Goal: Task Accomplishment & Management: Manage account settings

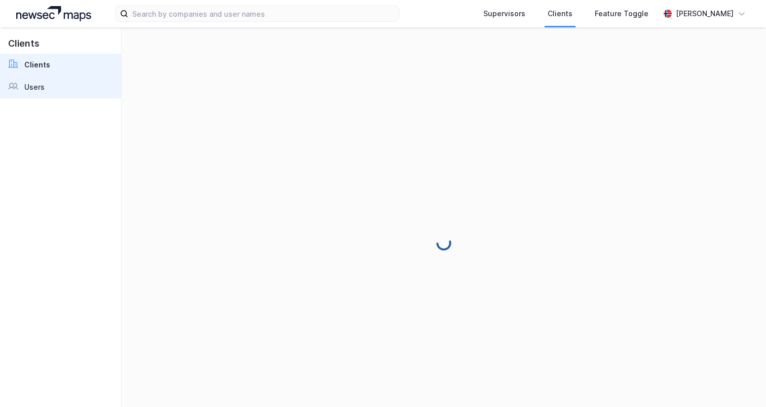
click at [44, 91] on link "Users" at bounding box center [60, 87] width 121 height 22
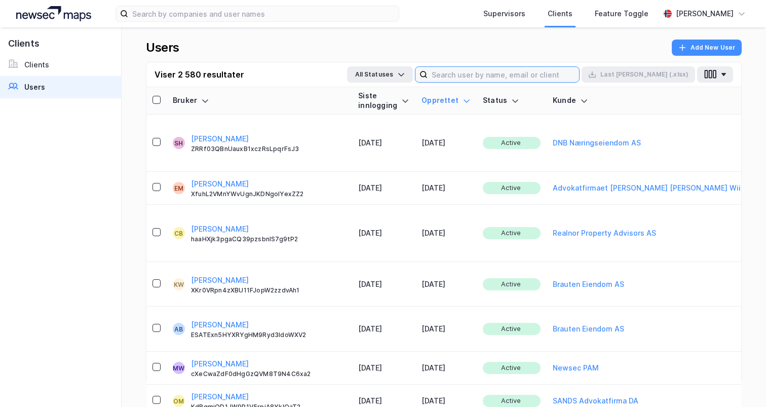
click at [543, 70] on input at bounding box center [502, 74] width 151 height 15
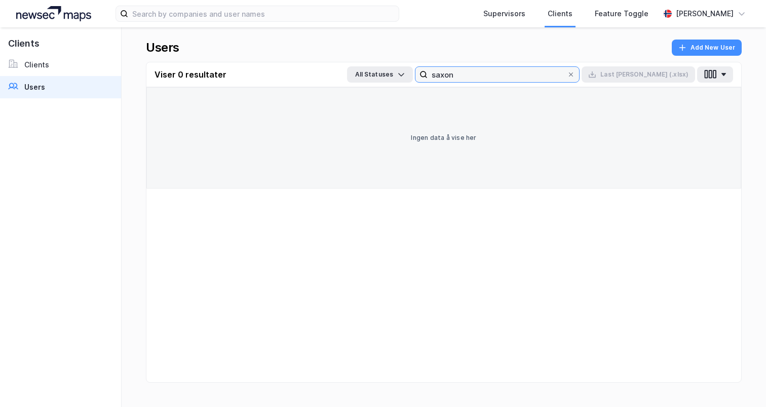
click at [511, 72] on input "saxon" at bounding box center [496, 74] width 139 height 15
drag, startPoint x: 499, startPoint y: 76, endPoint x: 588, endPoint y: 76, distance: 89.1
click at [567, 76] on input "espen skei vedal" at bounding box center [496, 74] width 139 height 15
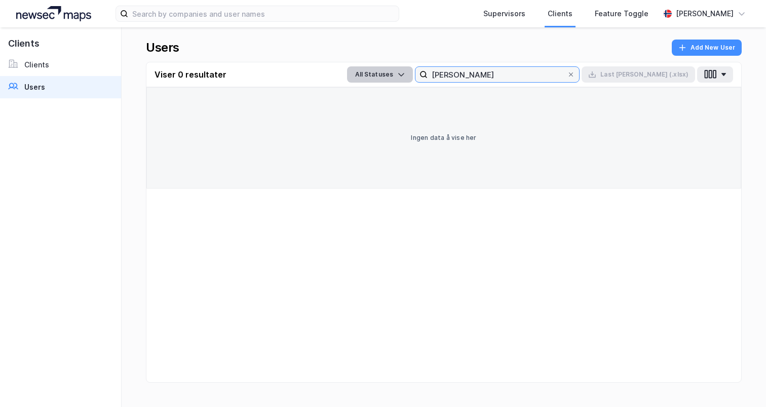
drag, startPoint x: 499, startPoint y: 72, endPoint x: 425, endPoint y: 76, distance: 74.0
click at [425, 76] on div "All Statuses espen vedal Last ned (.xlsx)" at bounding box center [540, 74] width 386 height 16
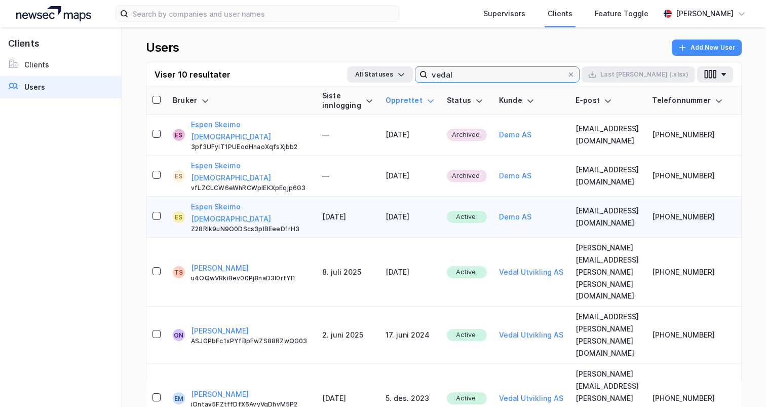
scroll to position [0, 17]
type input "vedal"
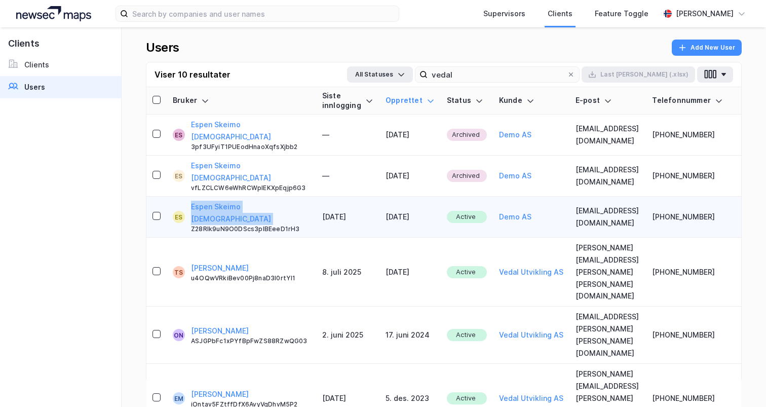
drag, startPoint x: 258, startPoint y: 177, endPoint x: 173, endPoint y: 178, distance: 85.1
click at [173, 201] on div "ES Espen Skeimo Vedal Z28RIk9uN9O0DScs3plBEeeD1rH3" at bounding box center [241, 217] width 137 height 32
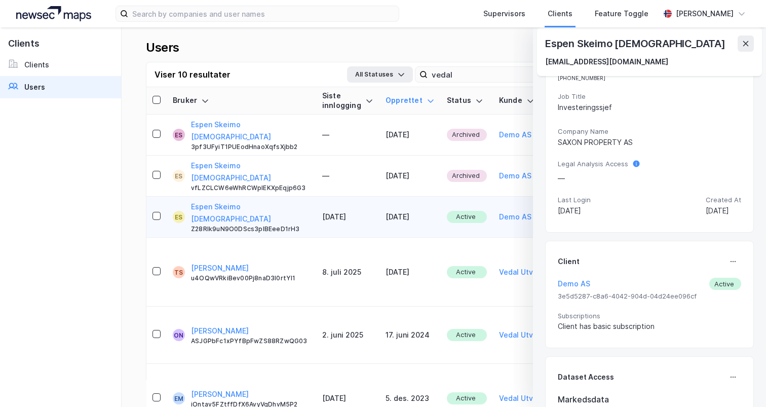
scroll to position [145, 0]
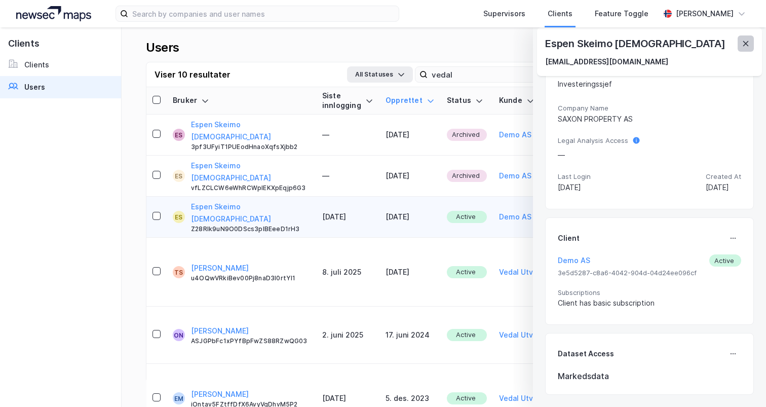
click at [746, 45] on icon at bounding box center [745, 44] width 8 height 8
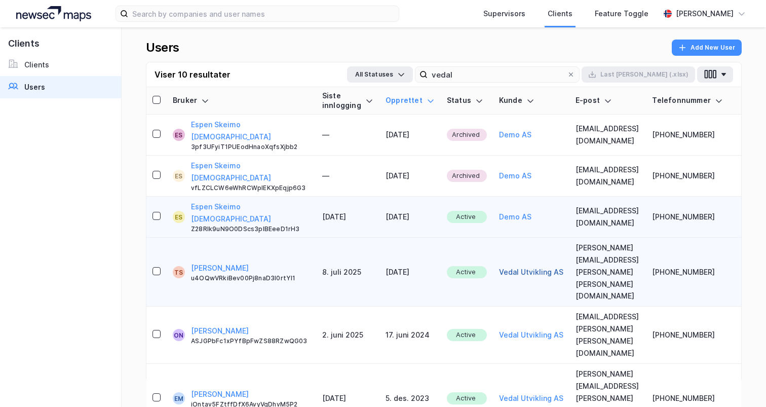
scroll to position [8, 17]
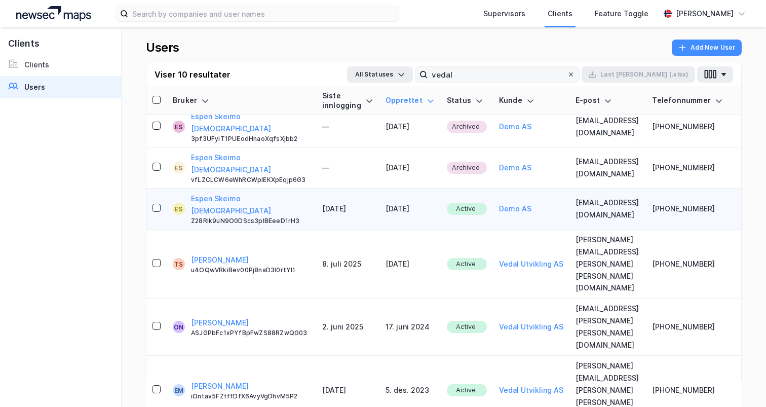
click at [574, 72] on icon at bounding box center [571, 74] width 6 height 6
click at [567, 72] on input "vedal" at bounding box center [496, 74] width 139 height 15
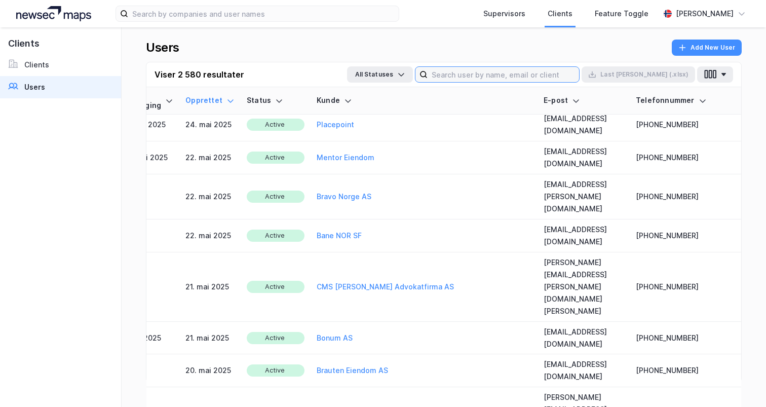
scroll to position [2400, 0]
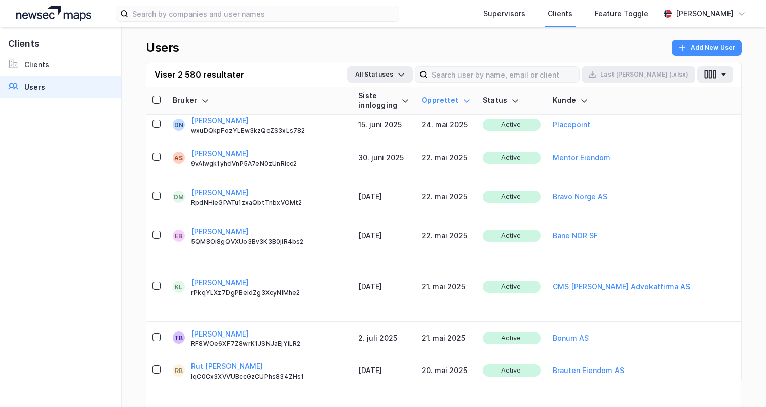
click at [463, 100] on icon at bounding box center [466, 100] width 6 height 3
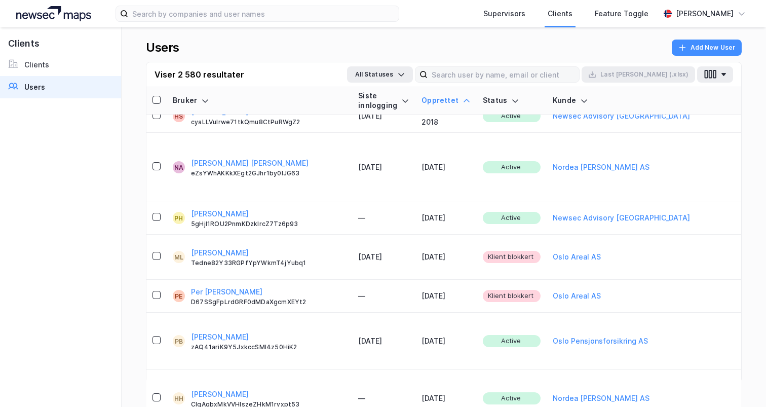
scroll to position [0, 0]
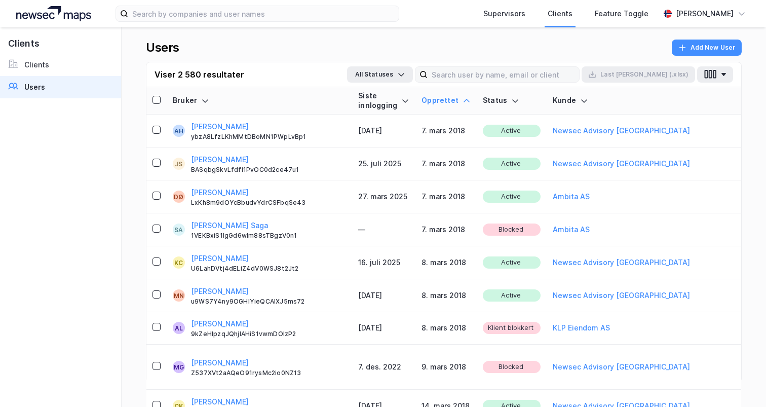
click at [433, 101] on th "Opprettet" at bounding box center [445, 100] width 61 height 27
click at [432, 101] on th "Opprettet" at bounding box center [445, 100] width 61 height 27
click at [462, 101] on icon at bounding box center [466, 101] width 8 height 8
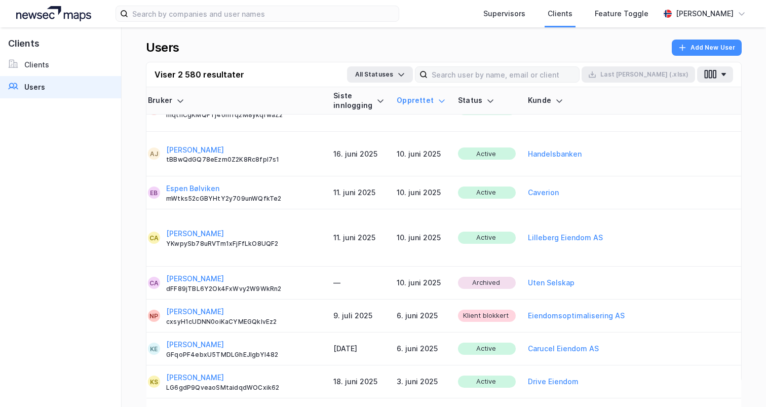
scroll to position [1607, 22]
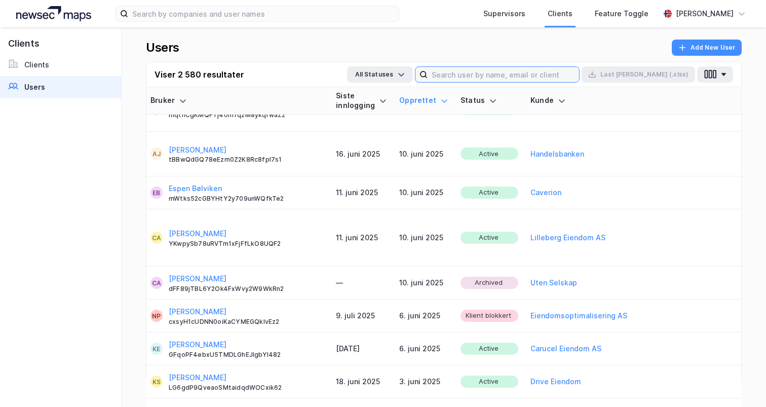
click at [535, 80] on input at bounding box center [502, 74] width 151 height 15
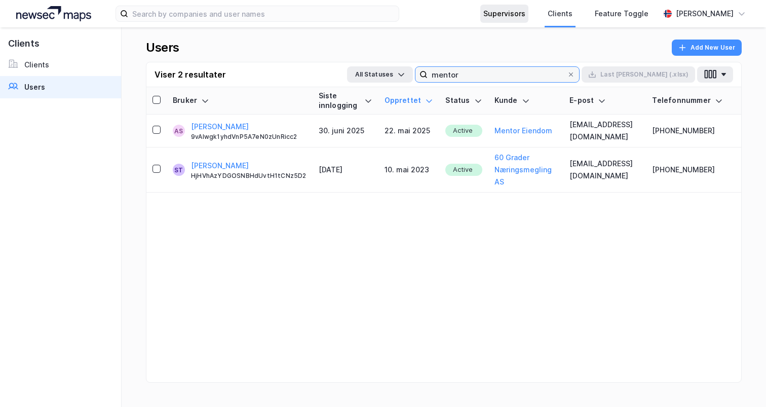
type input "mentor"
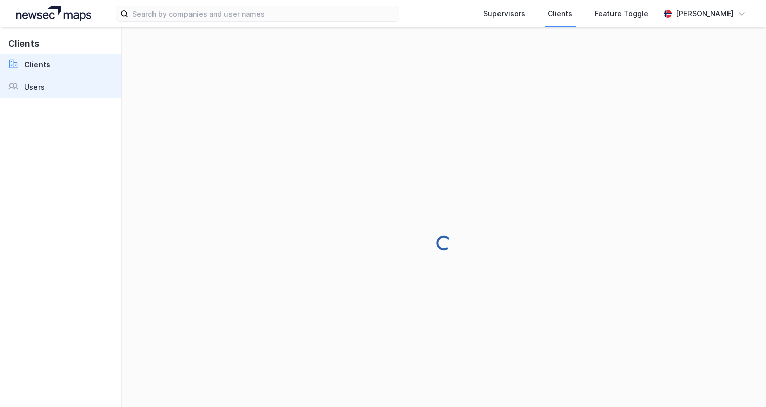
click at [60, 90] on link "Users" at bounding box center [60, 87] width 121 height 22
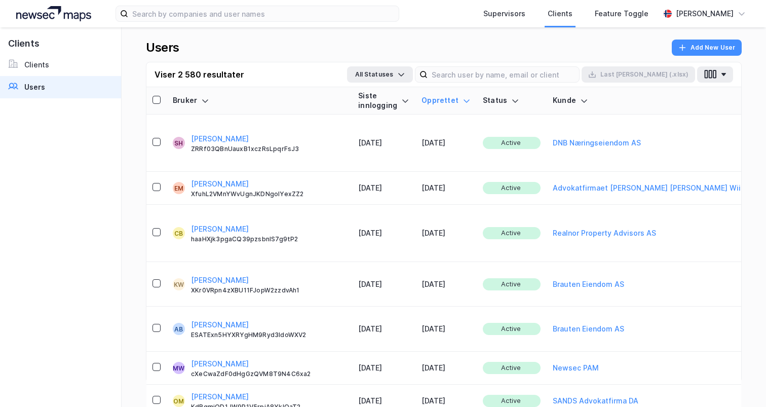
click at [364, 101] on div "Siste innlogging" at bounding box center [383, 100] width 51 height 19
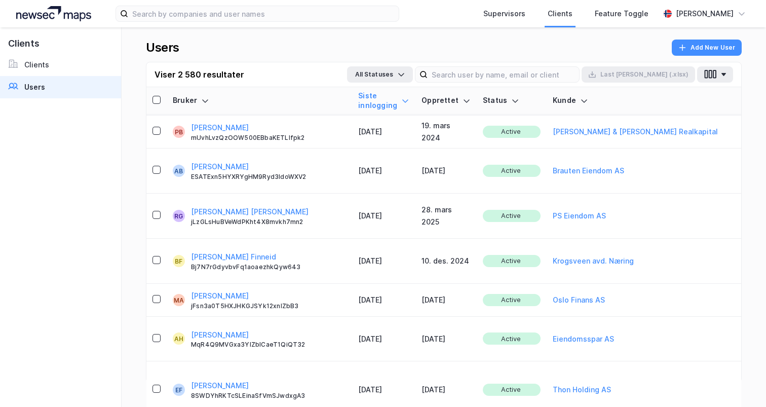
scroll to position [10697, 0]
